Goal: Complete application form: Complete application form

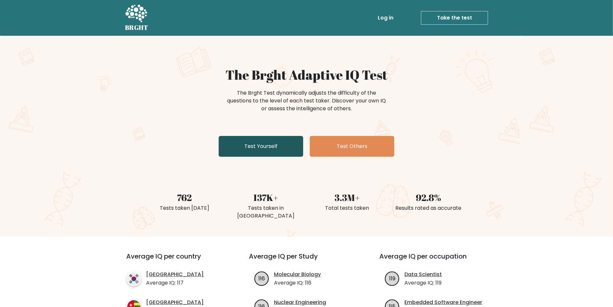
click at [260, 149] on link "Test Yourself" at bounding box center [261, 146] width 85 height 21
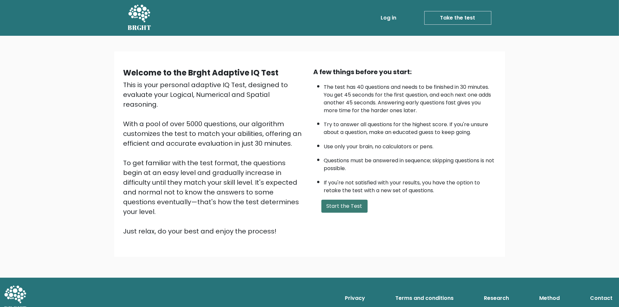
click at [331, 206] on button "Start the Test" at bounding box center [344, 206] width 46 height 13
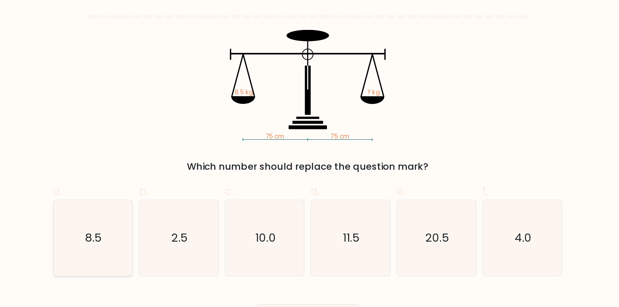
click at [137, 199] on text "8.5" at bounding box center [132, 197] width 14 height 13
click at [309, 158] on input "a. 8.5" at bounding box center [309, 156] width 0 height 4
radio input "true"
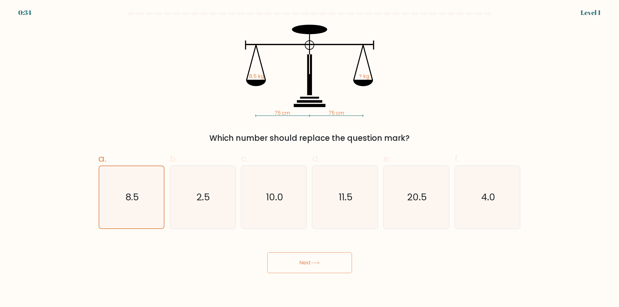
click at [291, 263] on button "Next" at bounding box center [309, 263] width 85 height 21
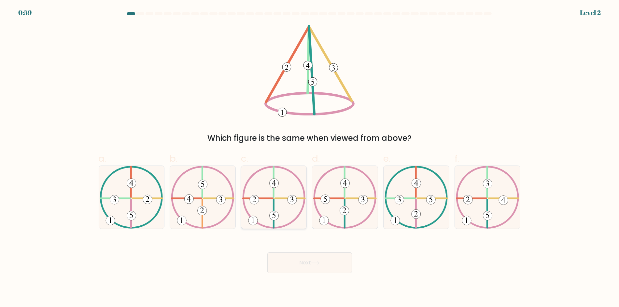
click at [257, 200] on 252 at bounding box center [254, 199] width 9 height 9
click at [309, 158] on input "c." at bounding box center [309, 156] width 0 height 4
radio input "true"
click at [323, 268] on button "Next" at bounding box center [309, 263] width 85 height 21
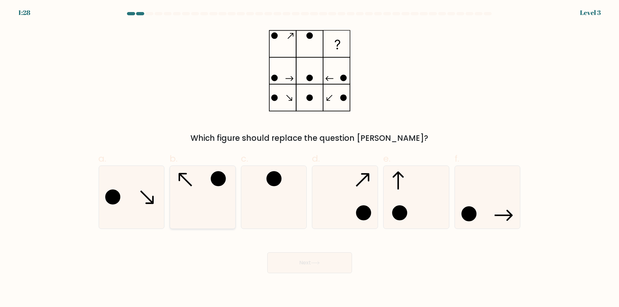
click at [202, 204] on icon at bounding box center [202, 197] width 63 height 63
click at [309, 158] on input "b." at bounding box center [309, 156] width 0 height 4
radio input "true"
click at [307, 265] on button "Next" at bounding box center [309, 263] width 85 height 21
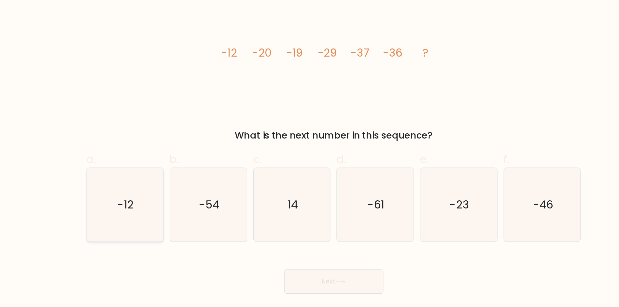
click at [142, 194] on icon "-12" at bounding box center [131, 197] width 63 height 63
click at [309, 158] on input "a. -12" at bounding box center [309, 156] width 0 height 4
radio input "true"
click at [271, 219] on icon "14" at bounding box center [273, 197] width 63 height 63
click at [309, 158] on input "c. 14" at bounding box center [309, 156] width 0 height 4
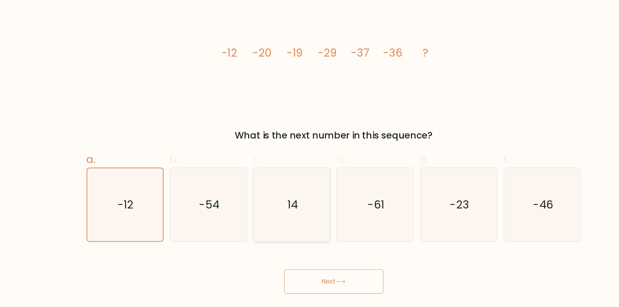
radio input "true"
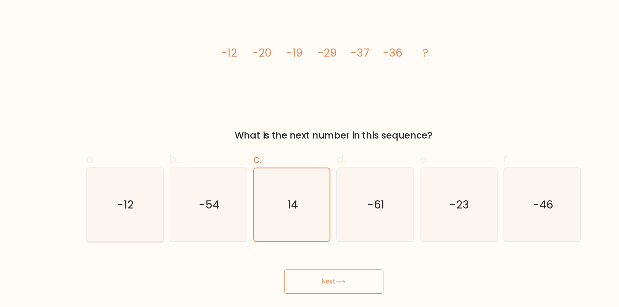
click at [141, 201] on icon "-12" at bounding box center [131, 197] width 63 height 63
click at [309, 158] on input "a. -12" at bounding box center [309, 156] width 0 height 4
radio input "true"
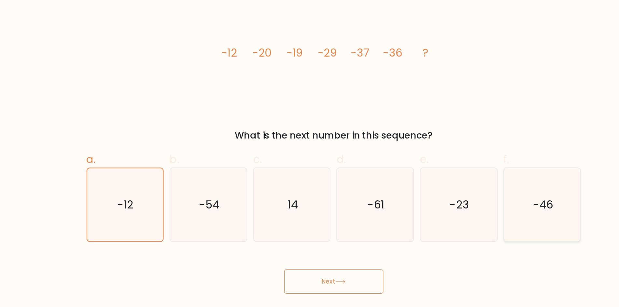
click at [472, 197] on icon "-46" at bounding box center [487, 197] width 63 height 63
click at [310, 158] on input "f. -46" at bounding box center [309, 156] width 0 height 4
radio input "true"
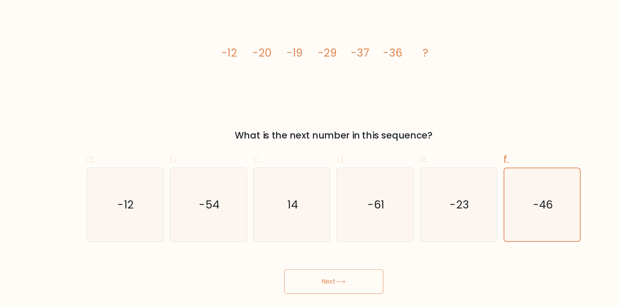
click at [287, 266] on button "Next" at bounding box center [309, 263] width 85 height 21
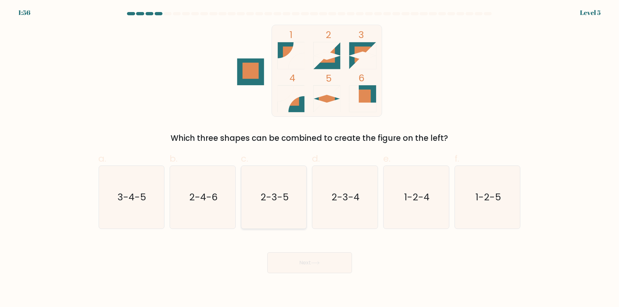
click at [271, 197] on text "2-3-5" at bounding box center [274, 197] width 28 height 13
click at [309, 158] on input "c. 2-3-5" at bounding box center [309, 156] width 0 height 4
radio input "true"
click at [297, 268] on button "Next" at bounding box center [309, 263] width 85 height 21
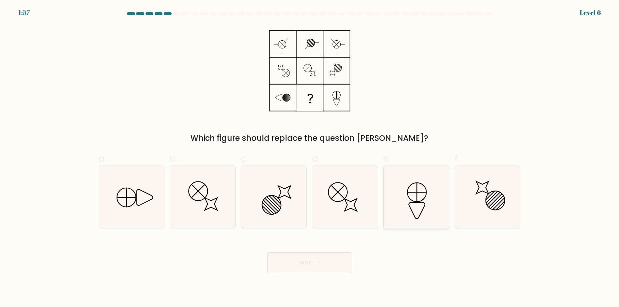
click at [401, 185] on icon at bounding box center [416, 197] width 63 height 63
click at [310, 158] on input "e." at bounding box center [309, 156] width 0 height 4
radio input "true"
click at [136, 186] on icon at bounding box center [131, 197] width 63 height 63
click at [309, 158] on input "a." at bounding box center [309, 156] width 0 height 4
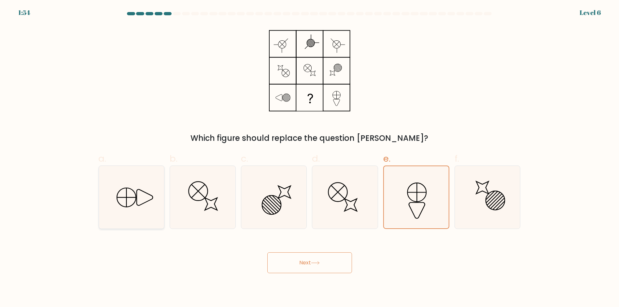
radio input "true"
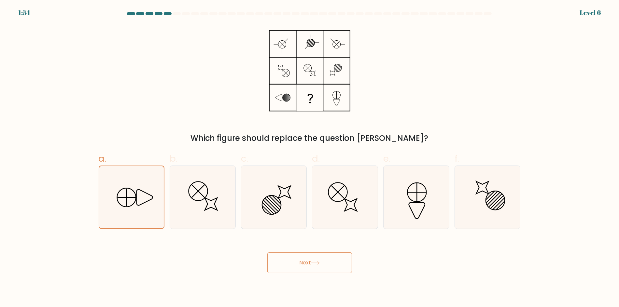
click at [314, 261] on icon at bounding box center [315, 263] width 9 height 4
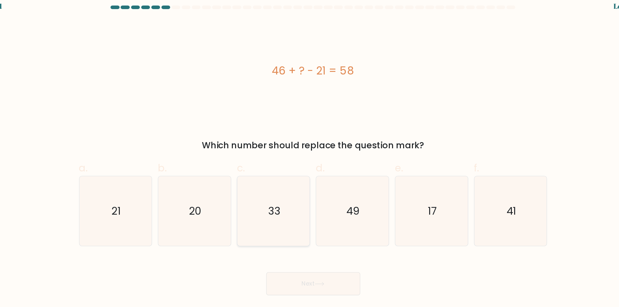
click at [273, 181] on icon "33" at bounding box center [273, 197] width 63 height 63
click at [309, 158] on input "c. 33" at bounding box center [309, 156] width 0 height 4
radio input "true"
click at [333, 258] on button "Next" at bounding box center [309, 263] width 85 height 21
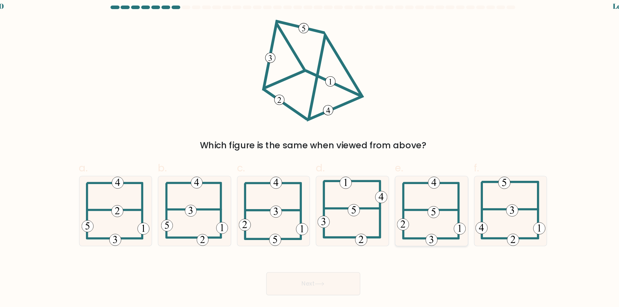
click at [422, 195] on 115 at bounding box center [418, 198] width 10 height 10
click at [310, 158] on input "e." at bounding box center [309, 156] width 0 height 4
radio input "true"
click at [317, 266] on button "Next" at bounding box center [309, 263] width 85 height 21
